Goal: Navigation & Orientation: Find specific page/section

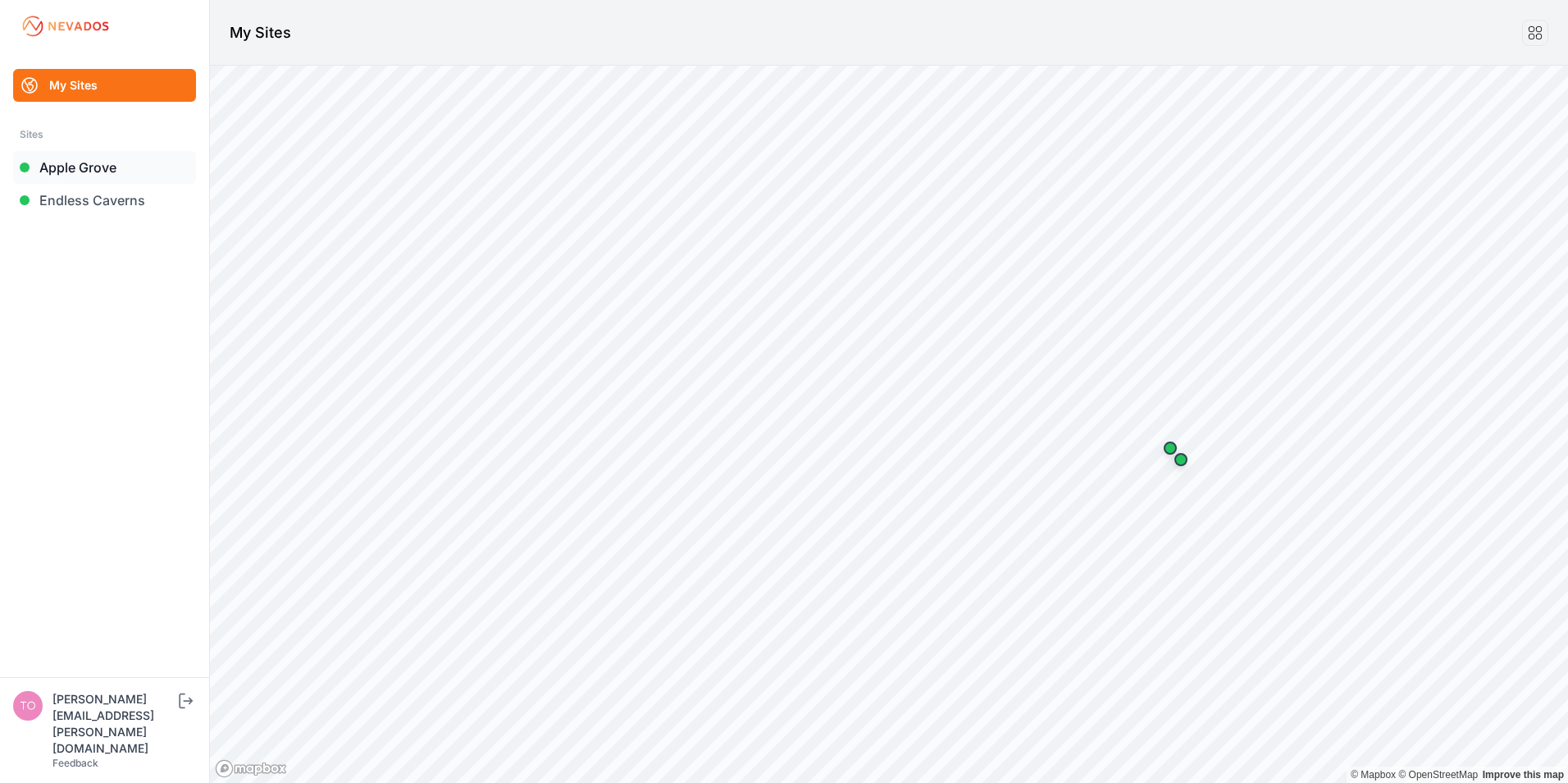
click at [63, 171] on link "Apple Grove" at bounding box center [104, 167] width 183 height 33
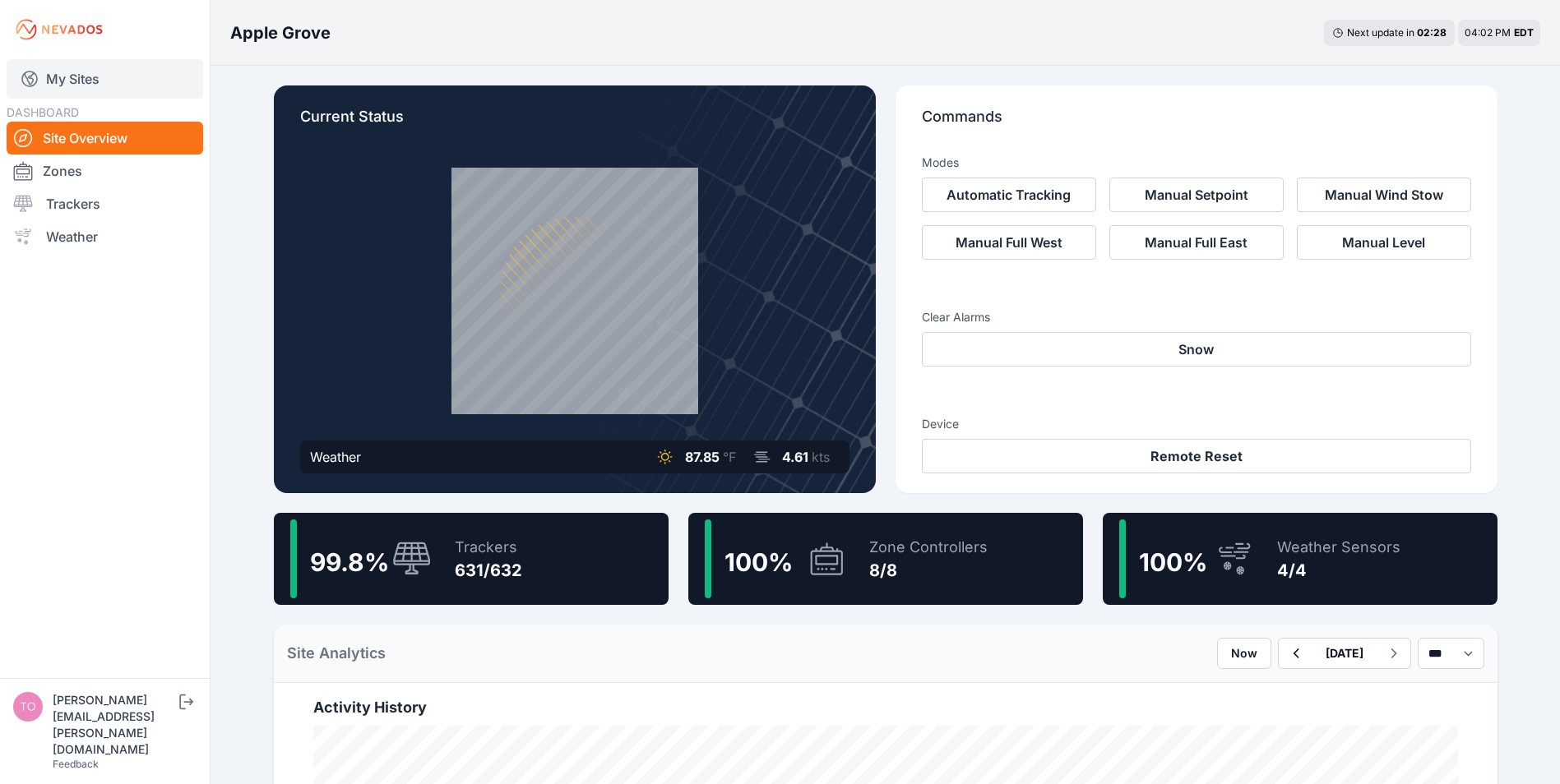
click at [68, 79] on link "My Sites" at bounding box center [105, 79] width 196 height 40
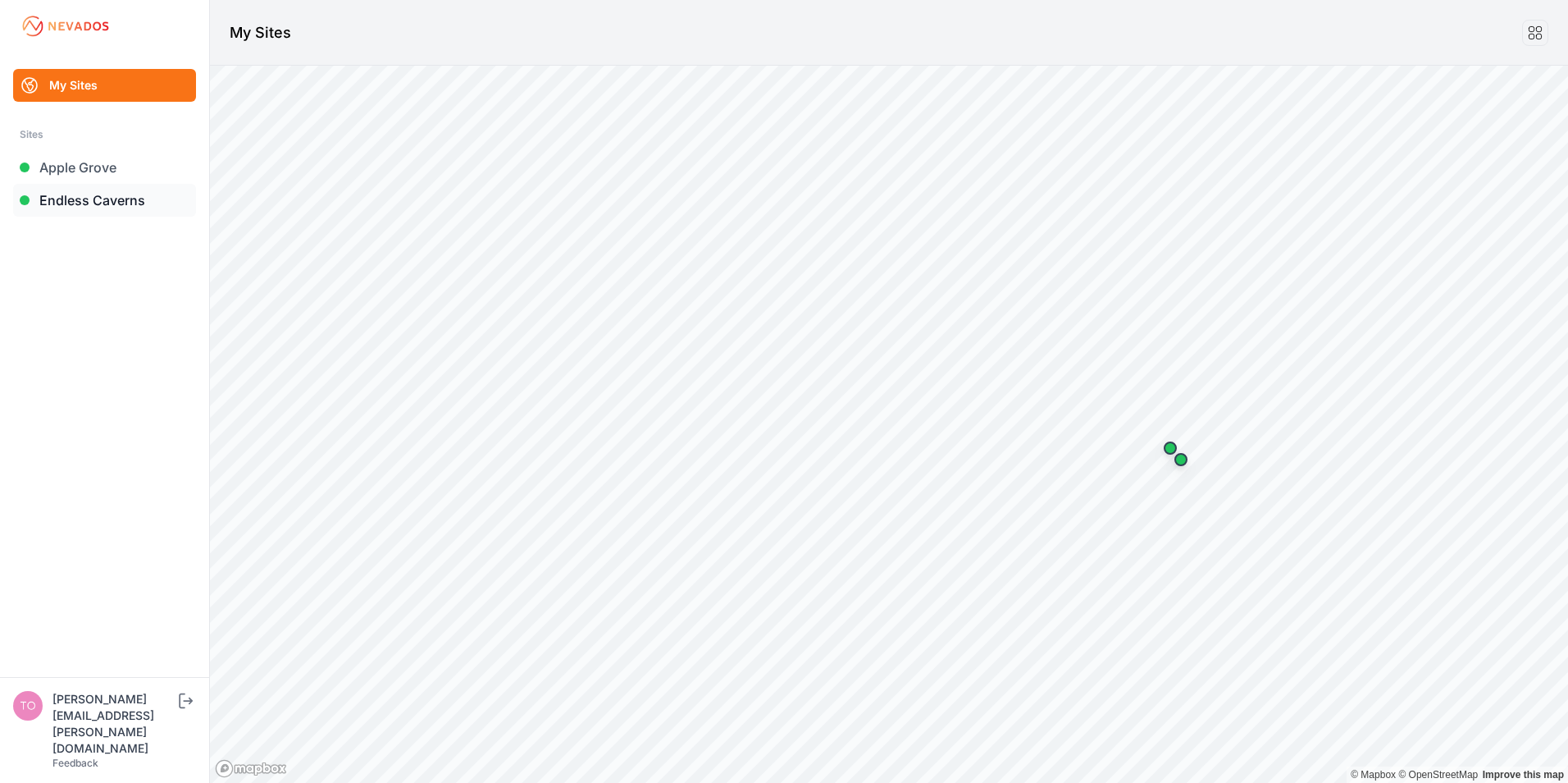
click at [69, 201] on link "Endless Caverns" at bounding box center [104, 200] width 183 height 33
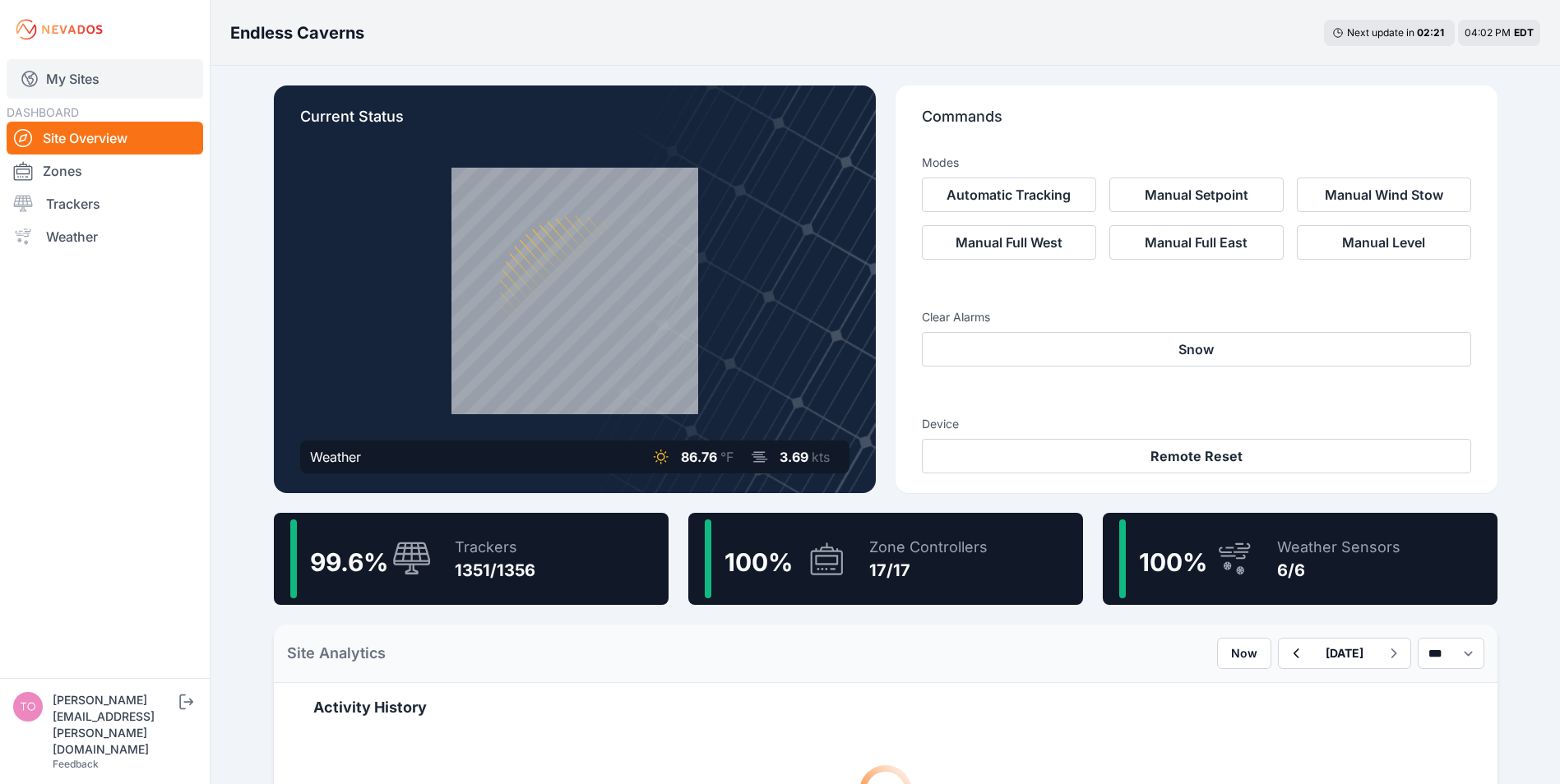
click at [69, 74] on link "My Sites" at bounding box center [105, 79] width 196 height 40
